Goal: Browse casually

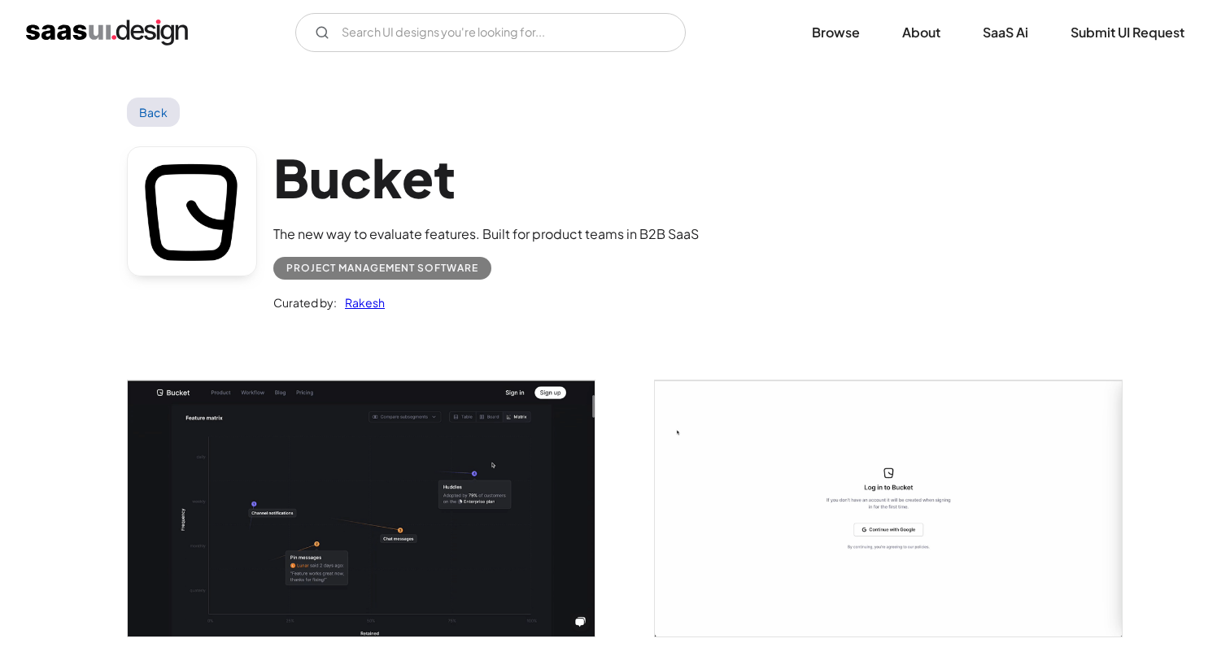
scroll to position [1332, 0]
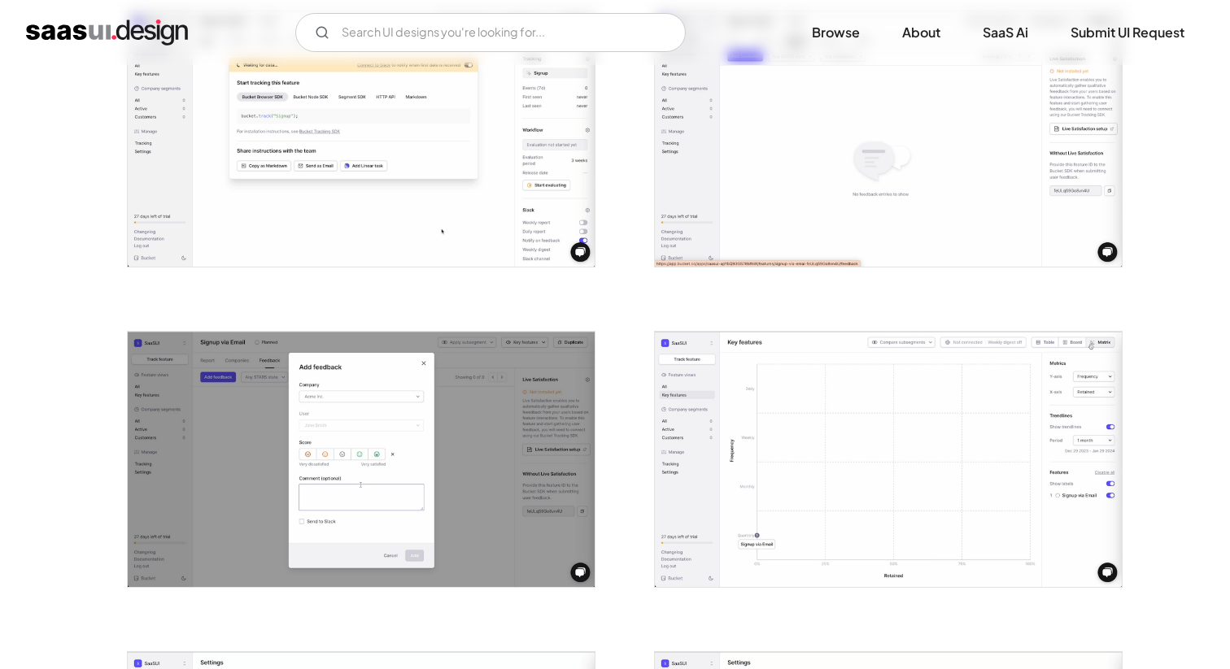
click at [701, 377] on img "open lightbox" at bounding box center [888, 459] width 467 height 255
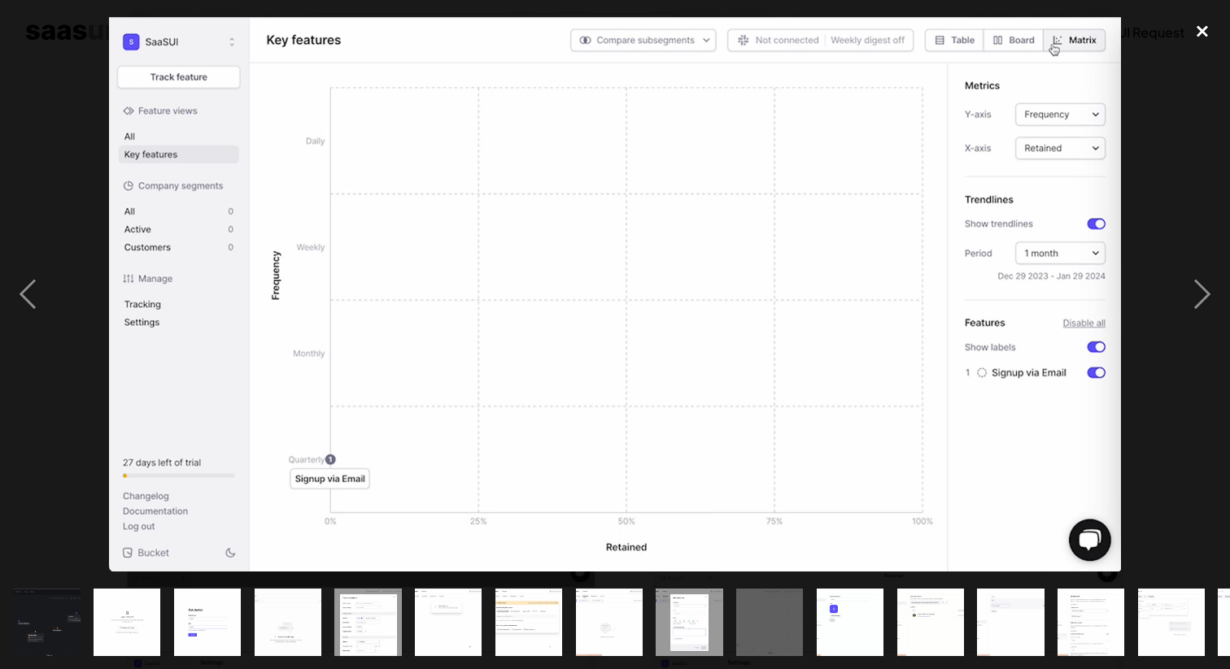
click at [1193, 35] on div "close lightbox" at bounding box center [1202, 31] width 55 height 36
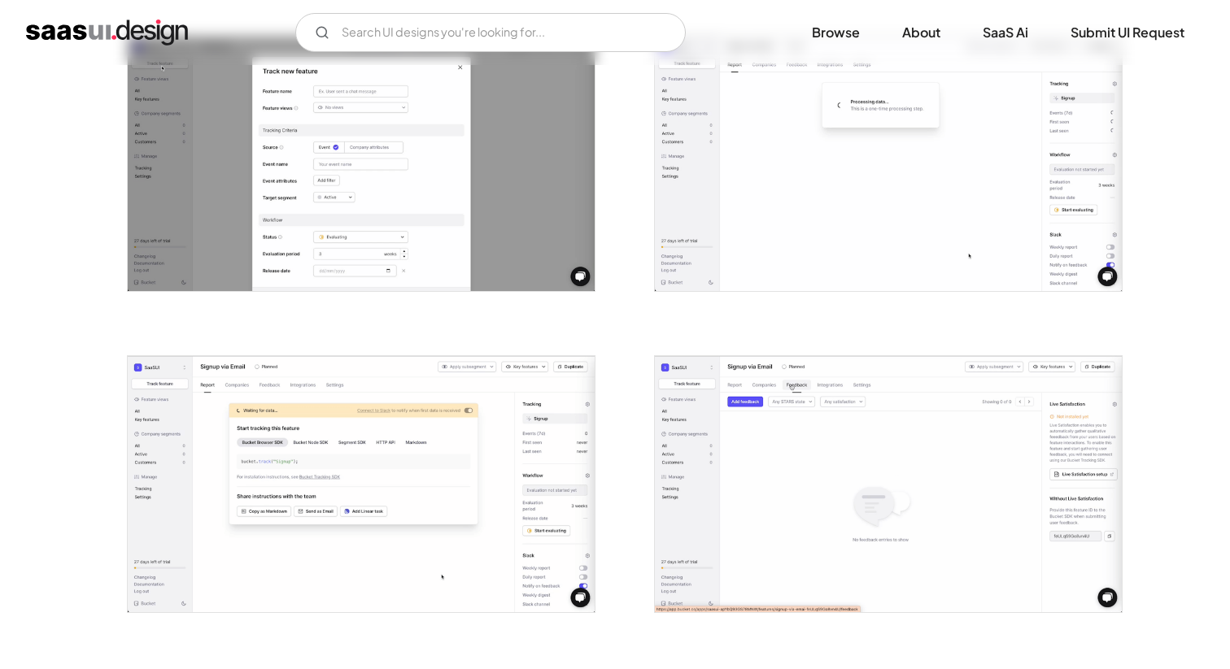
scroll to position [918, 0]
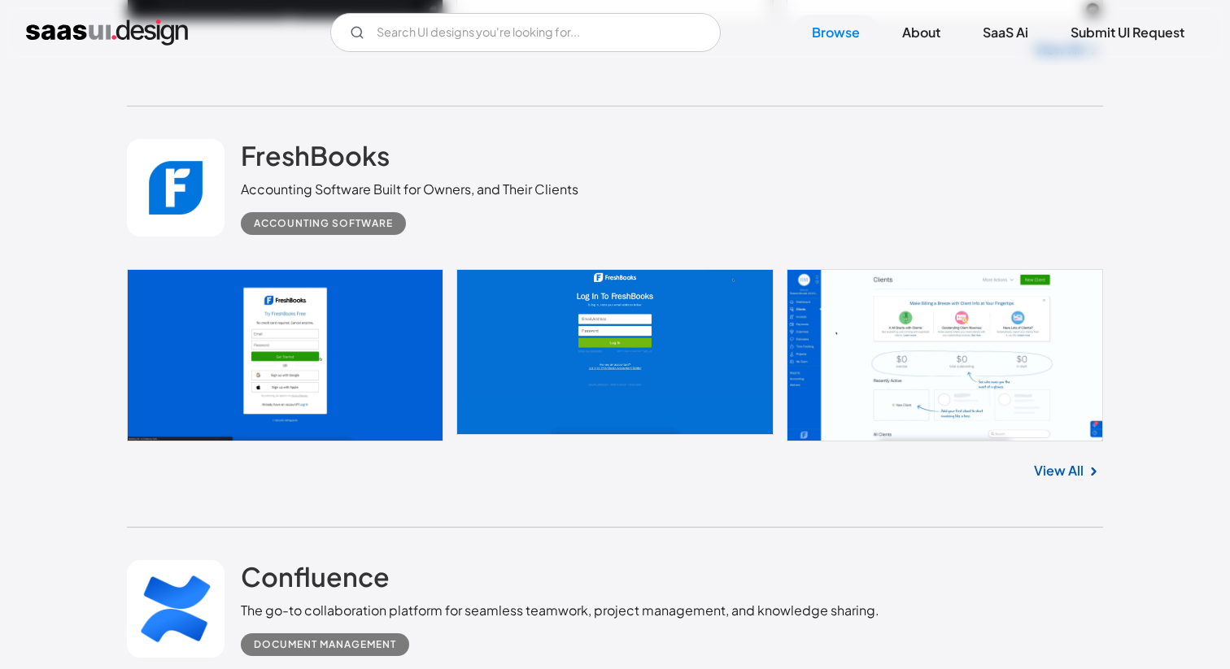
scroll to position [2977, 0]
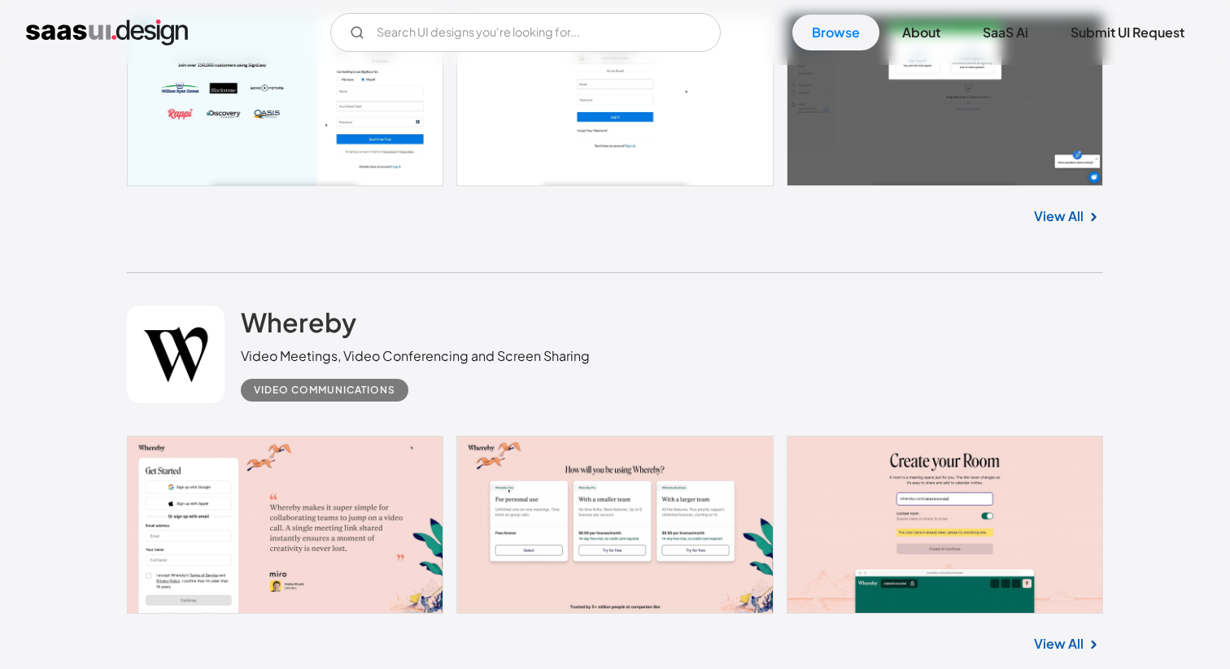
scroll to position [4663, 0]
